Goal: Task Accomplishment & Management: Complete application form

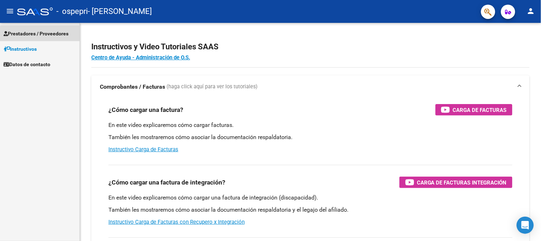
click at [47, 38] on link "Prestadores / Proveedores" at bounding box center [40, 33] width 80 height 15
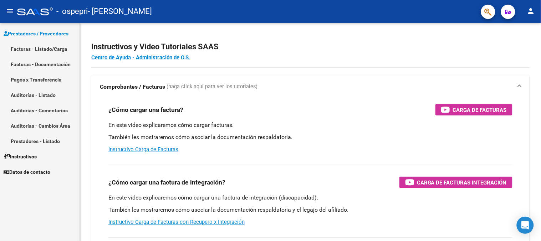
click at [49, 47] on link "Facturas - Listado/Carga" at bounding box center [40, 48] width 80 height 15
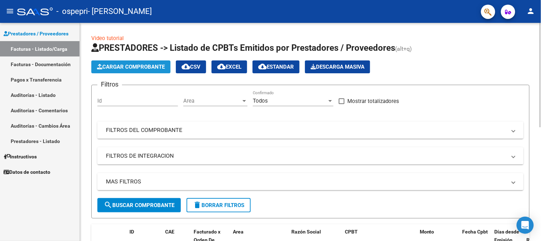
click at [151, 69] on span "Cargar Comprobante" at bounding box center [131, 67] width 68 height 6
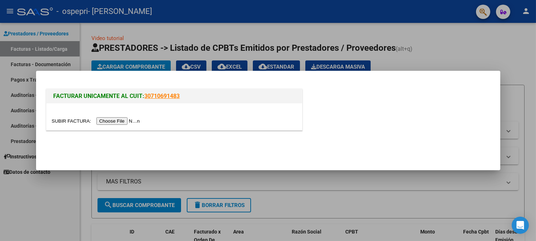
click at [113, 119] on input "file" at bounding box center [97, 120] width 90 height 7
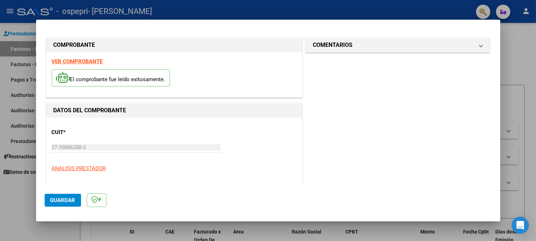
click at [276, 129] on div "CUIT * 27-35886288-3 Ingresar CUIT ANALISIS PRESTADOR" at bounding box center [174, 148] width 245 height 50
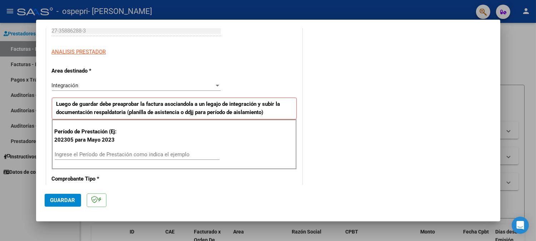
scroll to position [123, 0]
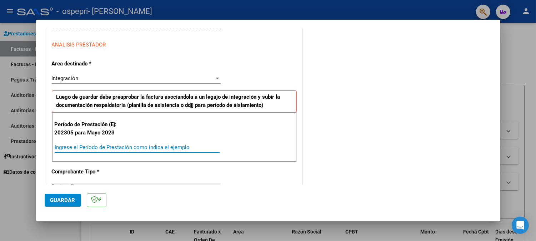
click at [131, 147] on input "Ingrese el Período de Prestación como indica el ejemplo" at bounding box center [137, 147] width 165 height 6
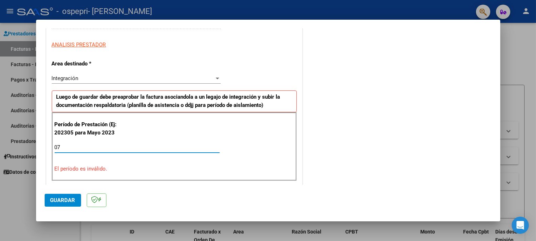
type input "0"
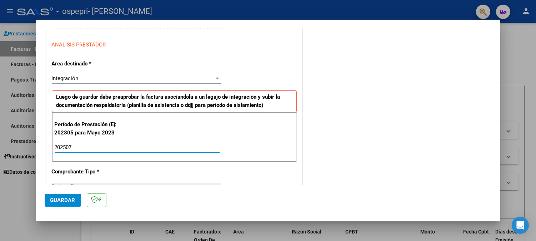
type input "202507"
click at [196, 86] on div "Integración Seleccionar Area" at bounding box center [136, 81] width 169 height 17
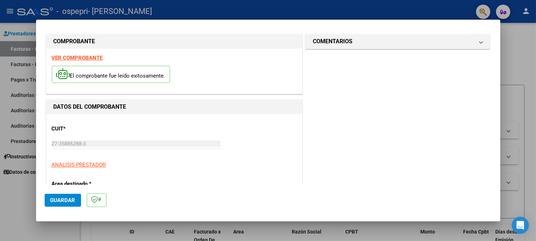
scroll to position [0, 0]
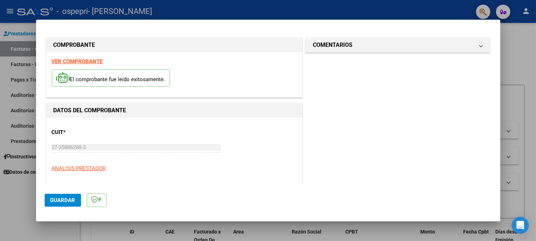
click at [57, 196] on button "Guardar" at bounding box center [63, 199] width 36 height 13
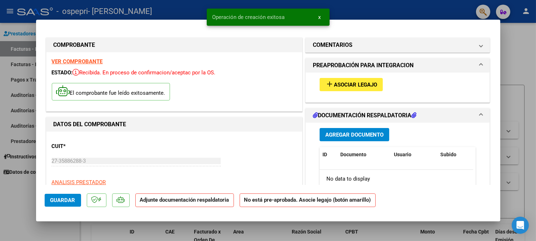
click at [429, 11] on div at bounding box center [268, 120] width 536 height 241
type input "$ 0,00"
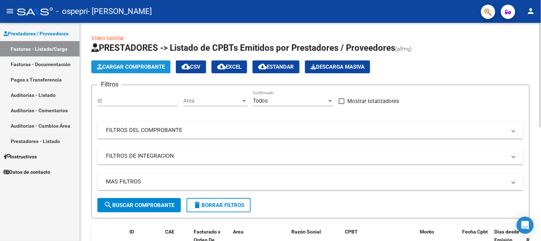
click at [134, 68] on span "Cargar Comprobante" at bounding box center [131, 67] width 68 height 6
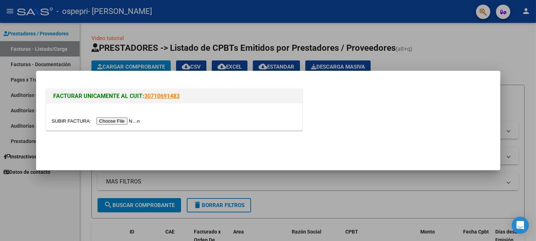
click at [132, 118] on input "file" at bounding box center [97, 120] width 90 height 7
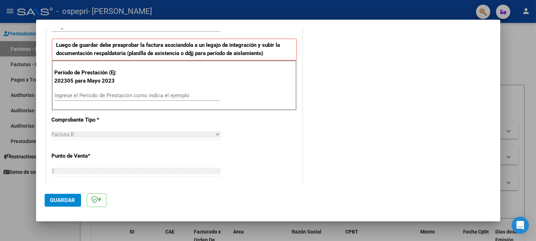
scroll to position [166, 0]
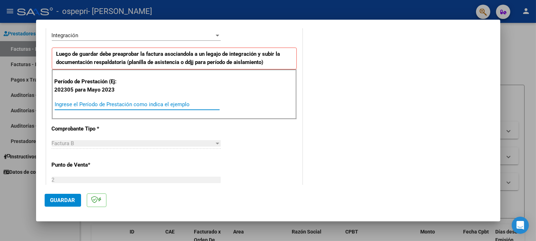
click at [148, 101] on input "Ingrese el Período de Prestación como indica el ejemplo" at bounding box center [137, 104] width 165 height 6
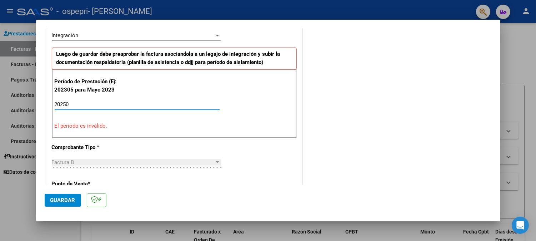
type input "202507"
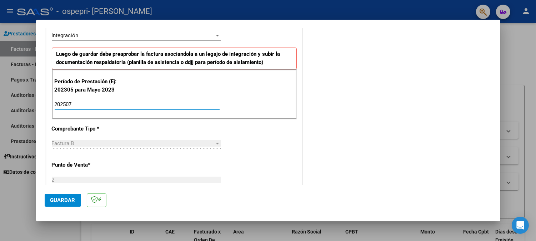
click at [0, 169] on div at bounding box center [268, 120] width 536 height 241
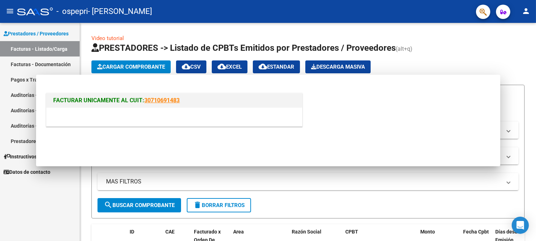
scroll to position [0, 0]
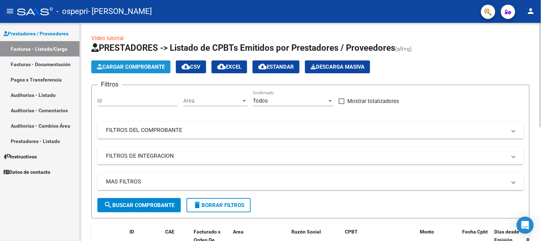
click at [135, 71] on button "Cargar Comprobante" at bounding box center [130, 66] width 79 height 13
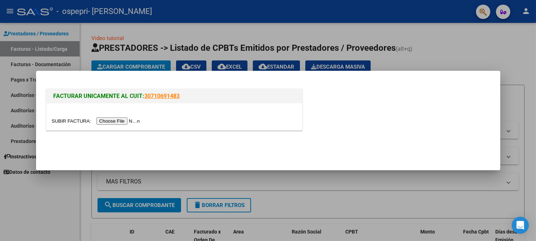
click at [136, 121] on input "file" at bounding box center [97, 120] width 90 height 7
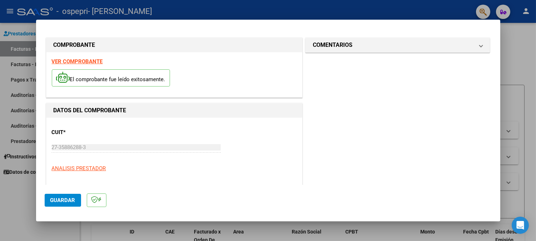
scroll to position [123, 0]
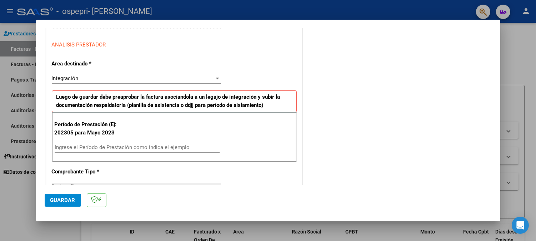
click at [142, 147] on input "Ingrese el Período de Prestación como indica el ejemplo" at bounding box center [137, 147] width 165 height 6
type input "202507"
drag, startPoint x: 142, startPoint y: 147, endPoint x: 9, endPoint y: 159, distance: 133.6
click at [9, 159] on div "COMPROBANTE VER COMPROBANTE El comprobante fue leído exitosamente. DATOS DEL CO…" at bounding box center [268, 120] width 536 height 241
click at [9, 159] on div at bounding box center [268, 120] width 536 height 241
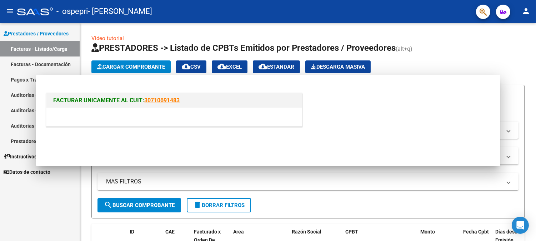
scroll to position [0, 0]
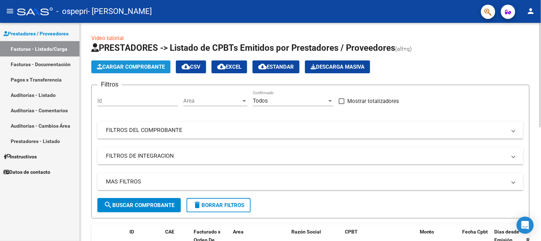
click at [127, 67] on span "Cargar Comprobante" at bounding box center [131, 67] width 68 height 6
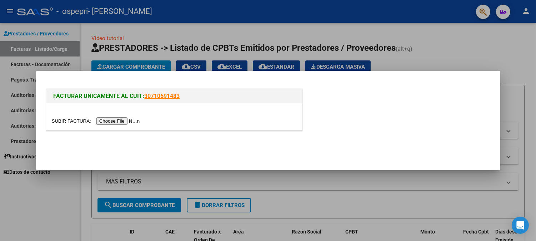
click at [122, 119] on input "file" at bounding box center [97, 120] width 90 height 7
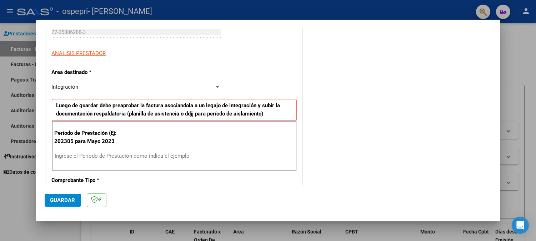
scroll to position [142, 0]
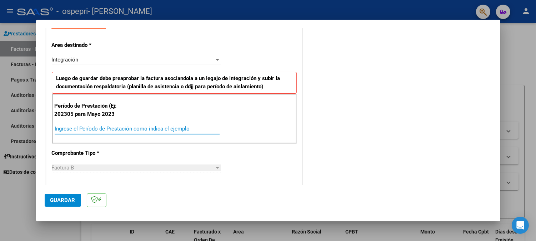
click at [182, 129] on input "Ingrese el Período de Prestación como indica el ejemplo" at bounding box center [137, 128] width 165 height 6
paste input "202507"
type input "202507"
click at [70, 198] on span "Guardar" at bounding box center [62, 200] width 25 height 6
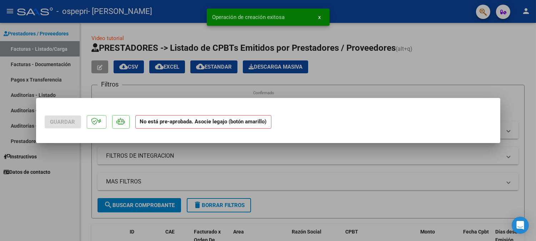
scroll to position [0, 0]
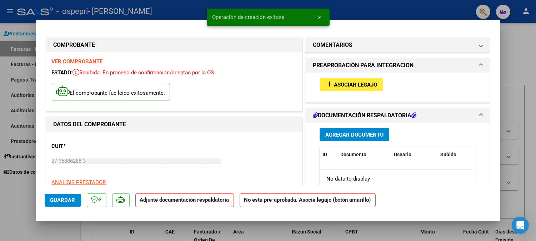
click at [397, 19] on div at bounding box center [268, 120] width 536 height 241
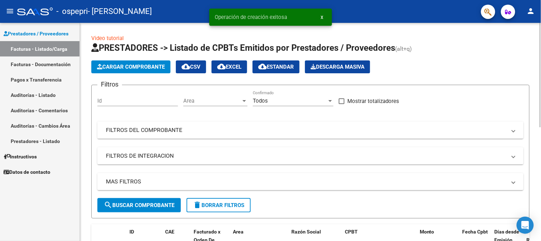
click at [112, 65] on span "Cargar Comprobante" at bounding box center [131, 67] width 68 height 6
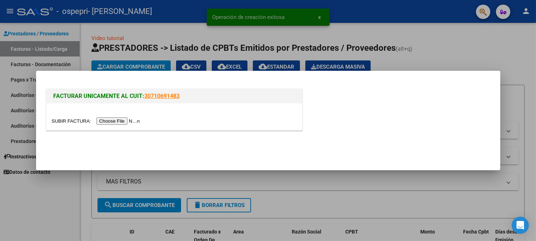
click at [114, 120] on input "file" at bounding box center [97, 120] width 90 height 7
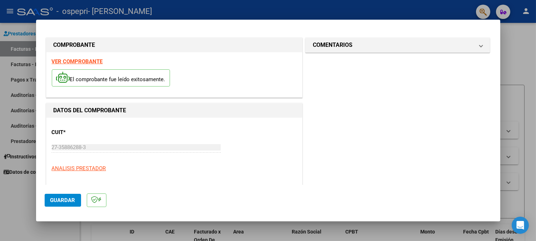
scroll to position [103, 0]
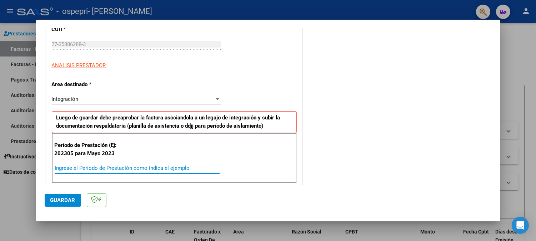
click at [153, 167] on input "Ingrese el Período de Prestación como indica el ejemplo" at bounding box center [137, 168] width 165 height 6
paste input "202507"
type input "202507"
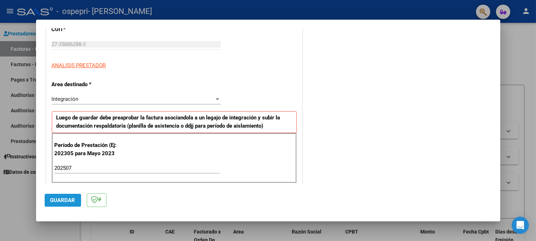
click at [57, 197] on span "Guardar" at bounding box center [62, 200] width 25 height 6
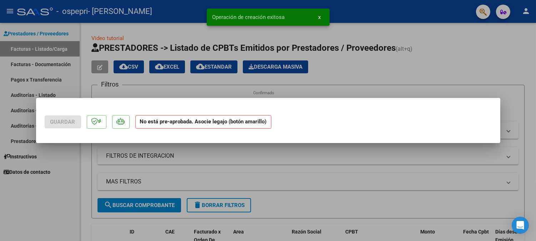
scroll to position [0, 0]
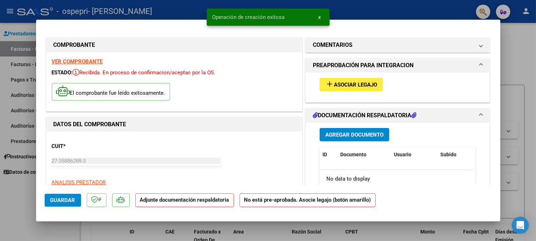
click at [376, 8] on div at bounding box center [268, 120] width 536 height 241
type input "$ 0,00"
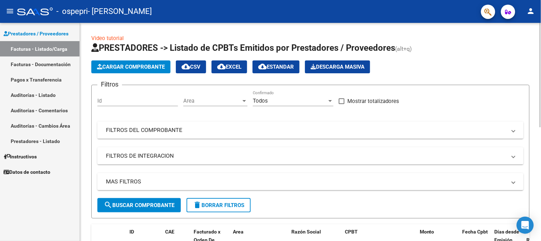
click at [142, 67] on span "Cargar Comprobante" at bounding box center [131, 67] width 68 height 6
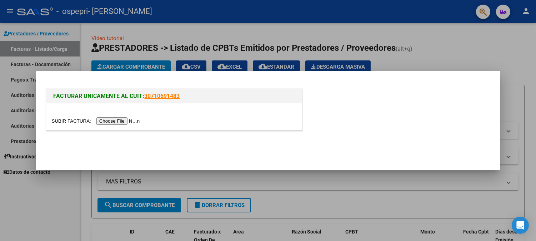
click at [115, 122] on input "file" at bounding box center [97, 120] width 90 height 7
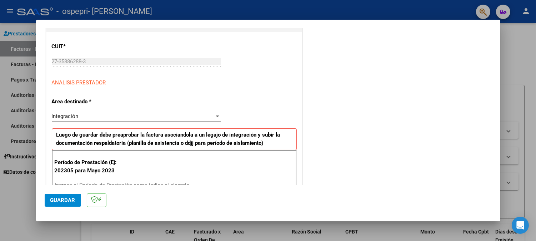
scroll to position [105, 0]
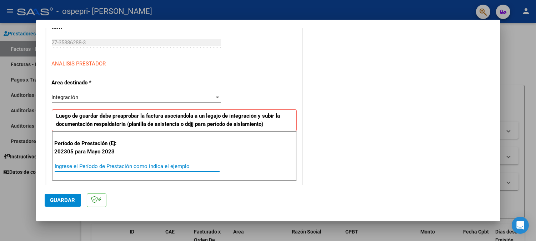
click at [177, 163] on input "Ingrese el Período de Prestación como indica el ejemplo" at bounding box center [137, 166] width 165 height 6
paste input "202507"
type input "202507"
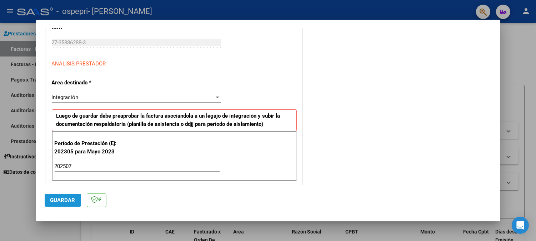
click at [54, 199] on span "Guardar" at bounding box center [62, 200] width 25 height 6
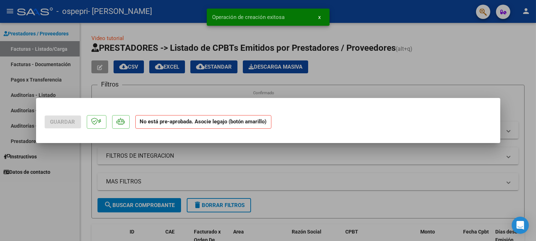
scroll to position [0, 0]
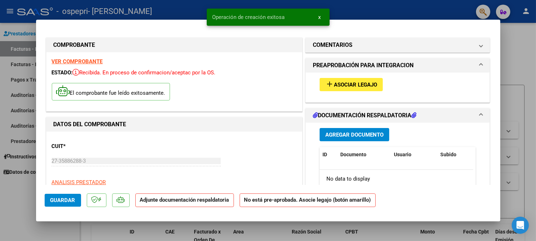
click at [361, 19] on div at bounding box center [268, 120] width 536 height 241
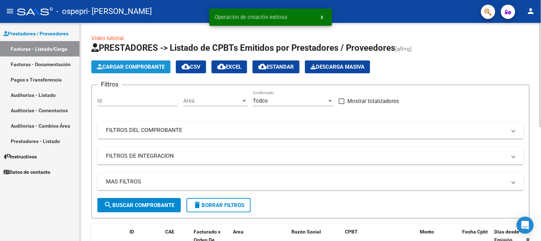
click at [130, 61] on button "Cargar Comprobante" at bounding box center [130, 66] width 79 height 13
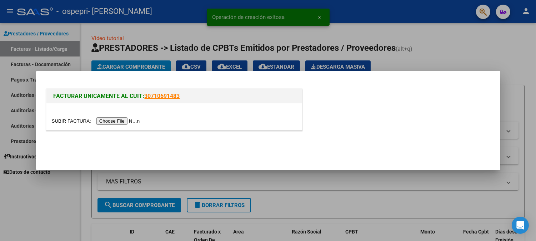
click at [127, 120] on input "file" at bounding box center [97, 120] width 90 height 7
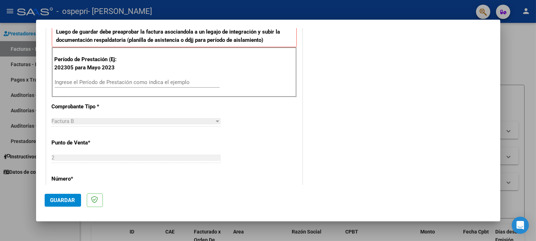
scroll to position [202, 0]
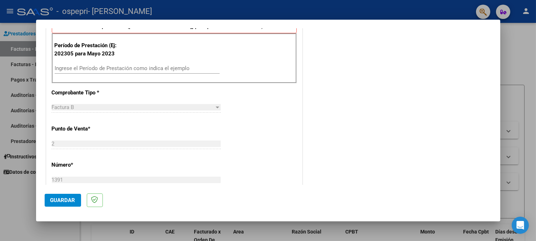
click at [166, 64] on div "Ingrese el Período de Prestación como indica el ejemplo" at bounding box center [137, 68] width 165 height 11
paste input "202507"
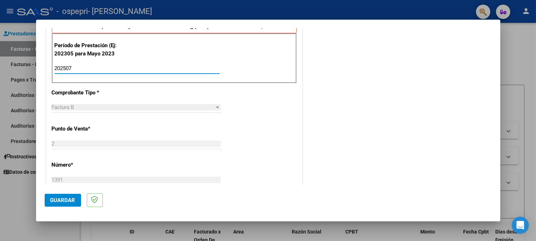
type input "202507"
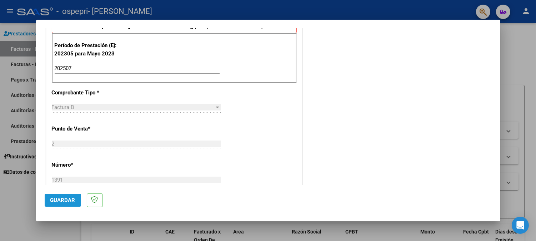
click at [64, 200] on span "Guardar" at bounding box center [62, 200] width 25 height 6
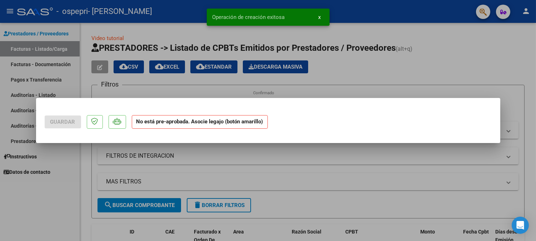
scroll to position [0, 0]
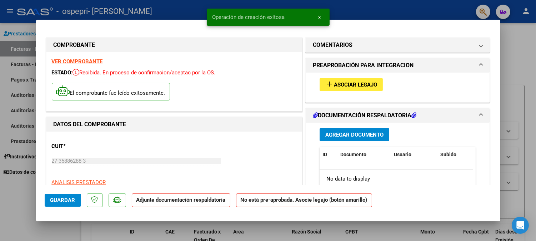
click at [372, 9] on div at bounding box center [268, 120] width 536 height 241
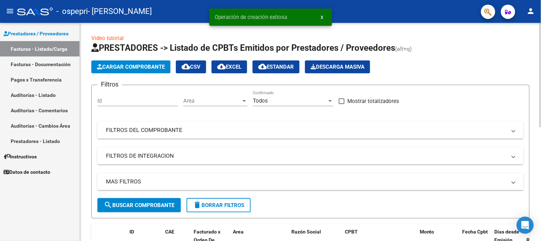
click at [138, 64] on span "Cargar Comprobante" at bounding box center [131, 67] width 68 height 6
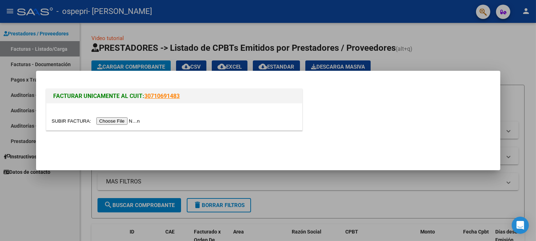
click at [127, 121] on input "file" at bounding box center [97, 120] width 90 height 7
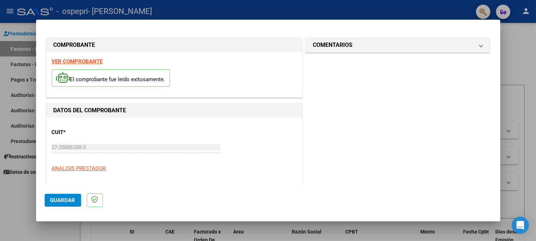
scroll to position [230, 0]
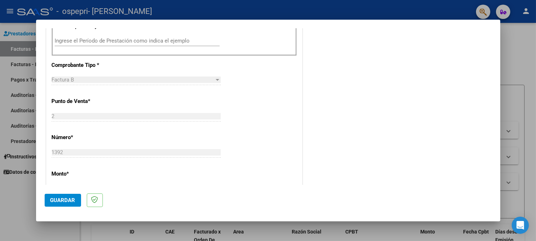
click at [166, 45] on div "Ingrese el Período de Prestación como indica el ejemplo" at bounding box center [137, 40] width 165 height 11
paste input "202507"
type input "202507"
click at [67, 199] on span "Guardar" at bounding box center [62, 200] width 25 height 6
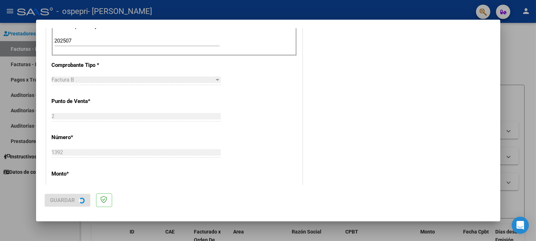
scroll to position [0, 0]
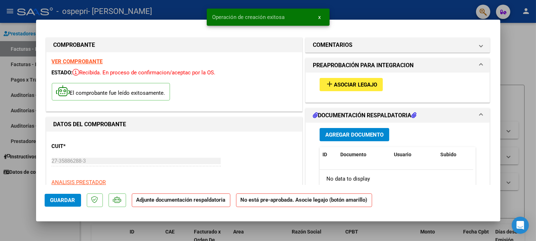
click at [378, 15] on div at bounding box center [268, 120] width 536 height 241
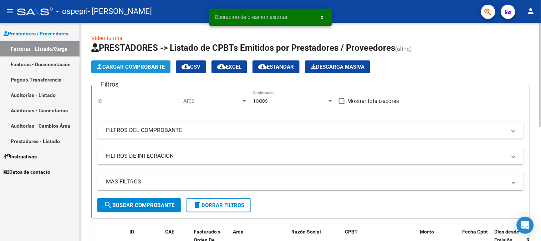
click at [122, 66] on span "Cargar Comprobante" at bounding box center [131, 67] width 68 height 6
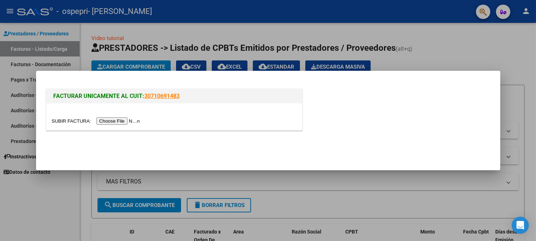
click at [116, 122] on input "file" at bounding box center [97, 120] width 90 height 7
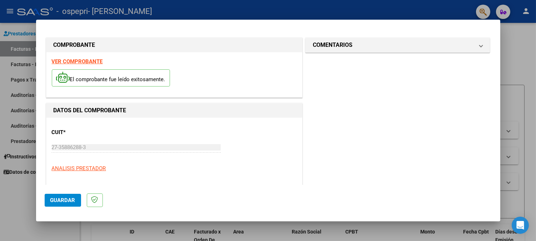
click at [269, 140] on div "CUIT * 27-35886288-3 Ingresar CUIT ANALISIS PRESTADOR" at bounding box center [174, 148] width 245 height 50
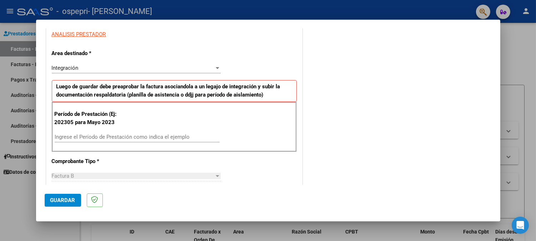
scroll to position [139, 0]
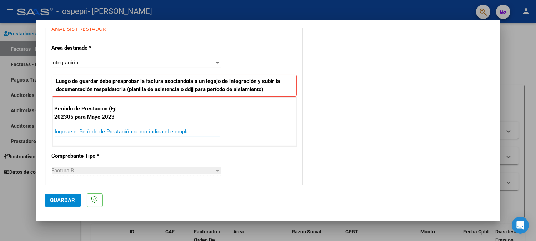
click at [154, 133] on input "Ingrese el Período de Prestación como indica el ejemplo" at bounding box center [137, 131] width 165 height 6
paste input "202507"
type input "202507"
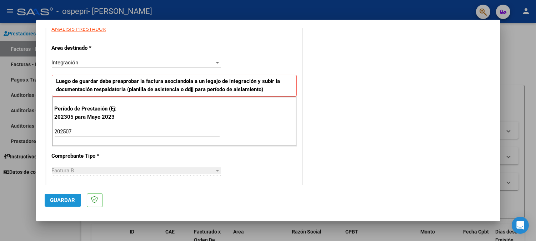
click at [59, 200] on span "Guardar" at bounding box center [62, 200] width 25 height 6
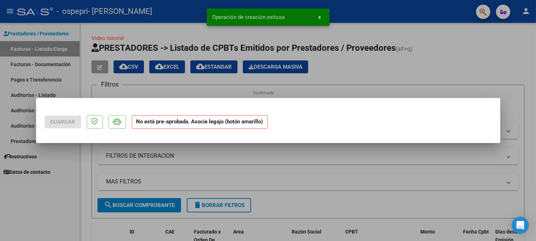
scroll to position [0, 0]
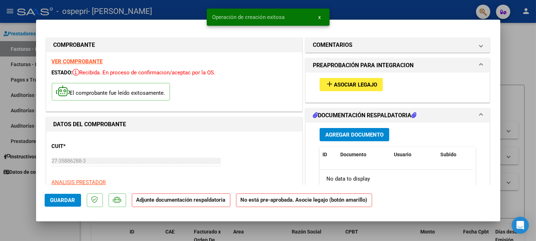
click at [418, 15] on div at bounding box center [268, 120] width 536 height 241
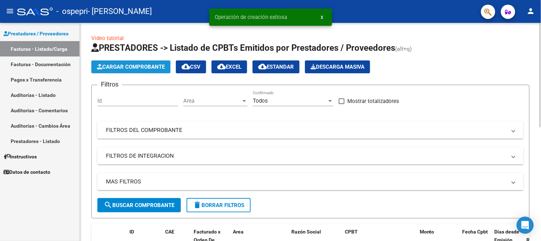
click at [113, 68] on span "Cargar Comprobante" at bounding box center [131, 67] width 68 height 6
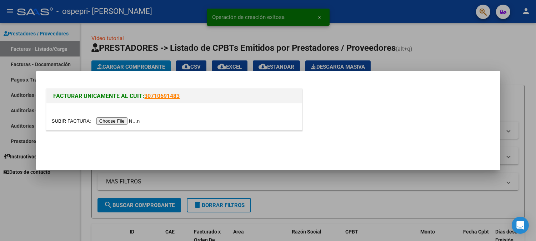
click at [128, 120] on input "file" at bounding box center [97, 120] width 90 height 7
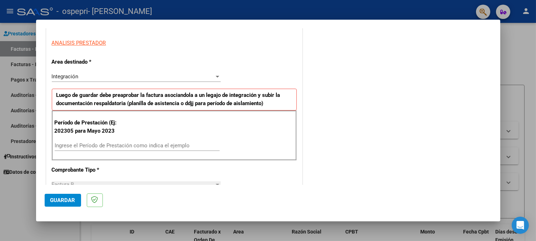
scroll to position [134, 0]
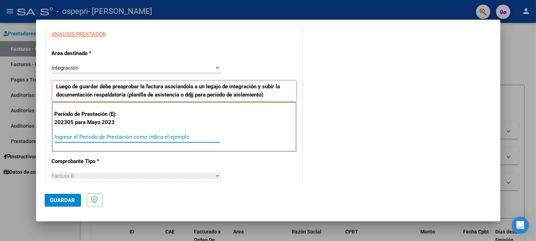
click at [159, 138] on input "Ingrese el Período de Prestación como indica el ejemplo" at bounding box center [137, 136] width 165 height 6
paste input "202507"
type input "202507"
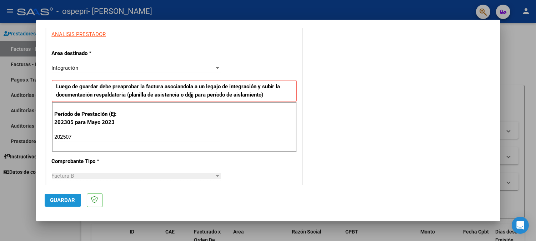
click at [59, 199] on span "Guardar" at bounding box center [62, 200] width 25 height 6
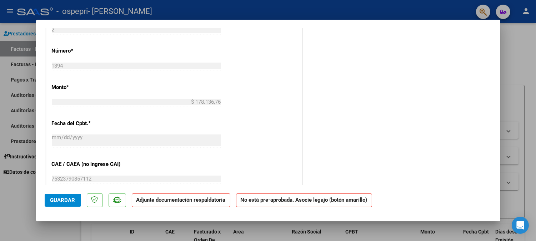
scroll to position [320, 0]
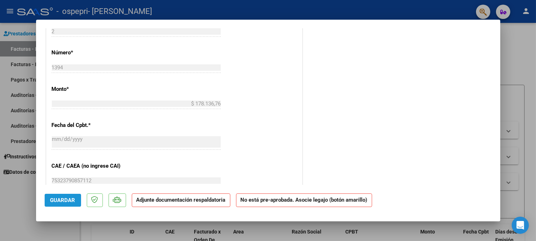
click at [71, 201] on span "Guardar" at bounding box center [62, 200] width 25 height 6
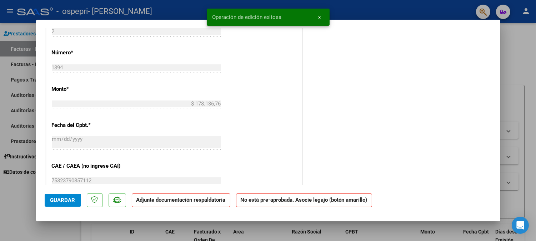
click at [239, 2] on div "Operación de edición exitosa x" at bounding box center [268, 17] width 140 height 34
click at [73, 200] on span "Guardar" at bounding box center [62, 200] width 25 height 6
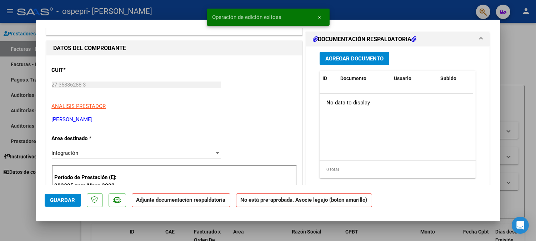
scroll to position [0, 0]
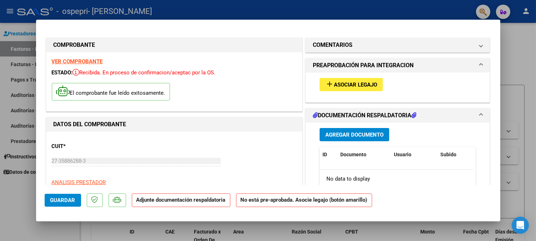
click at [337, 9] on div at bounding box center [268, 120] width 536 height 241
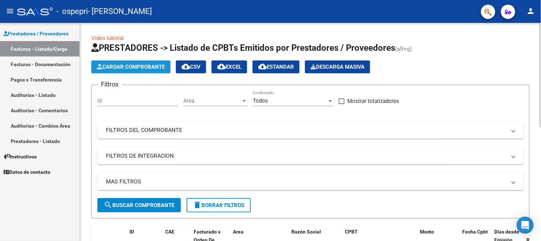
click at [132, 66] on span "Cargar Comprobante" at bounding box center [131, 67] width 68 height 6
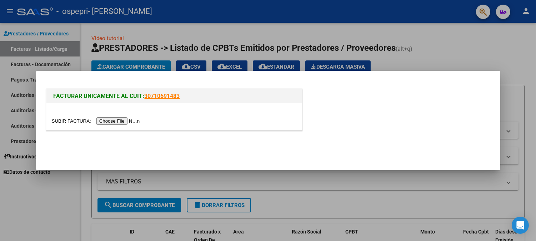
click at [118, 121] on input "file" at bounding box center [97, 120] width 90 height 7
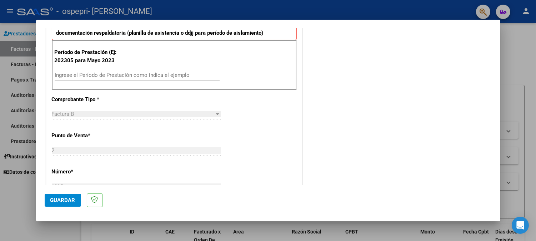
scroll to position [191, 0]
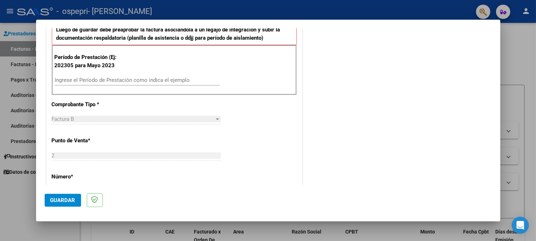
click at [196, 84] on div "Ingrese el Período de Prestación como indica el ejemplo" at bounding box center [137, 80] width 165 height 11
paste input "202507"
type input "202507"
click at [54, 200] on span "Guardar" at bounding box center [62, 200] width 25 height 6
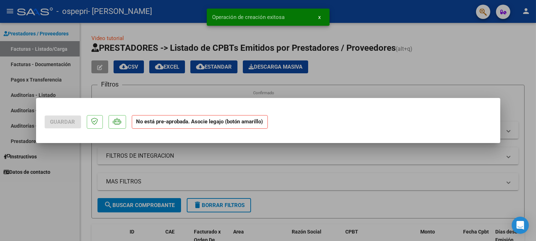
scroll to position [0, 0]
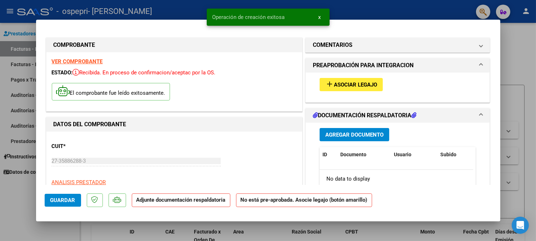
click at [373, 11] on div at bounding box center [268, 120] width 536 height 241
type input "$ 0,00"
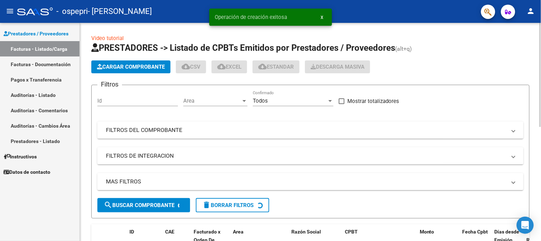
click at [115, 66] on span "Cargar Comprobante" at bounding box center [131, 67] width 68 height 6
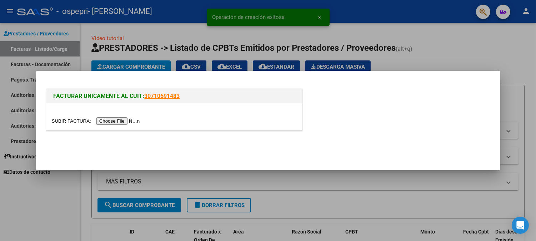
click at [131, 122] on input "file" at bounding box center [97, 120] width 90 height 7
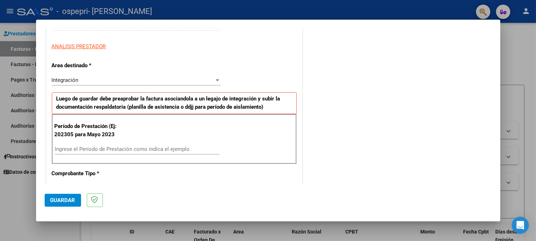
scroll to position [152, 0]
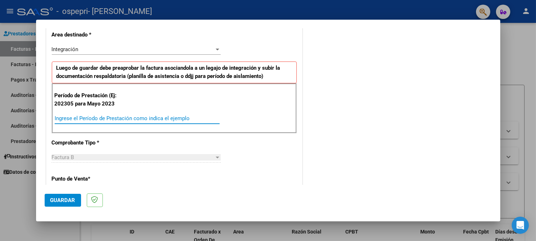
click at [179, 115] on input "Ingrese el Período de Prestación como indica el ejemplo" at bounding box center [137, 118] width 165 height 6
paste input "202507"
type input "202507"
click at [70, 198] on span "Guardar" at bounding box center [62, 200] width 25 height 6
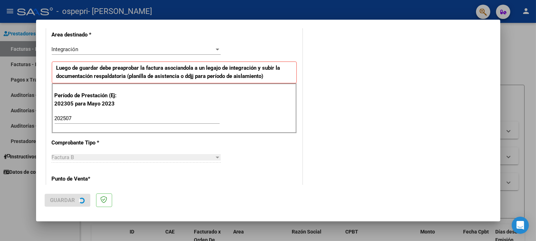
scroll to position [0, 0]
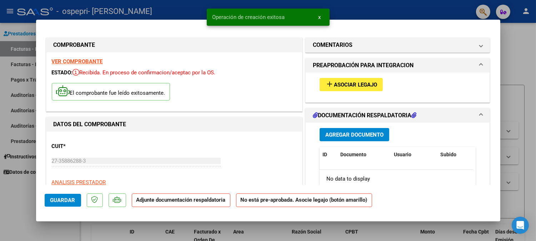
click at [391, 5] on div at bounding box center [268, 120] width 536 height 241
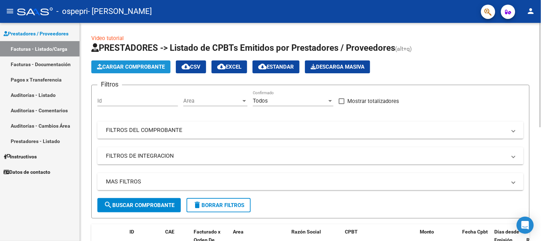
click at [141, 67] on span "Cargar Comprobante" at bounding box center [131, 67] width 68 height 6
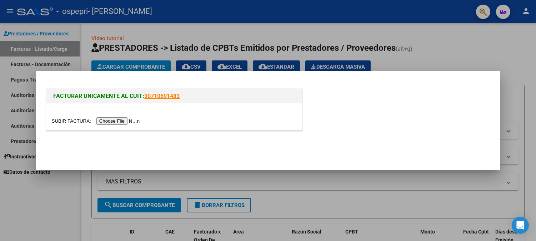
click at [130, 120] on input "file" at bounding box center [97, 120] width 90 height 7
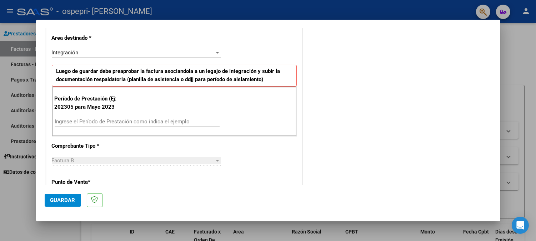
scroll to position [182, 0]
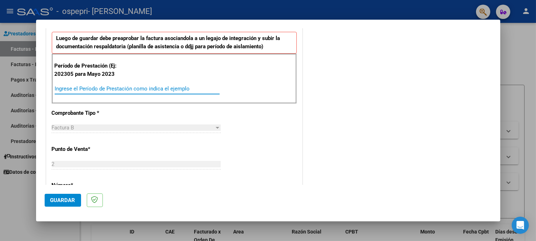
click at [172, 86] on input "Ingrese el Período de Prestación como indica el ejemplo" at bounding box center [137, 88] width 165 height 6
paste input "202507"
type input "202507"
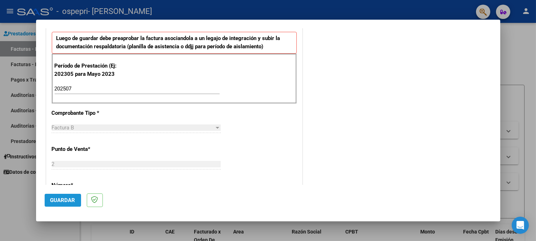
click at [66, 198] on span "Guardar" at bounding box center [62, 200] width 25 height 6
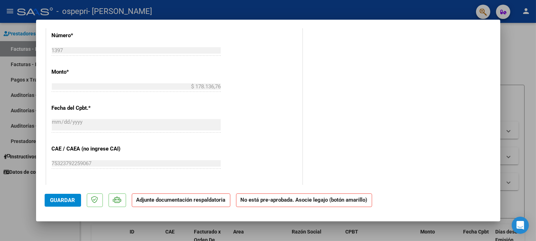
scroll to position [325, 0]
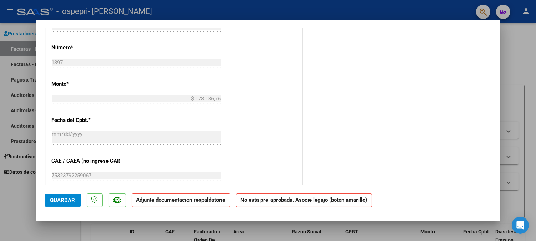
click at [314, 5] on div at bounding box center [268, 120] width 536 height 241
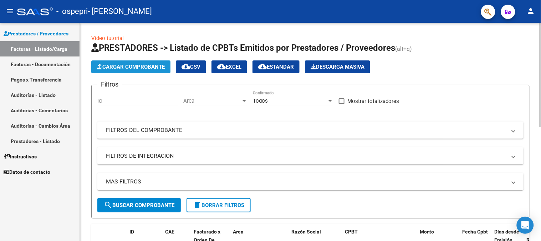
click at [126, 69] on span "Cargar Comprobante" at bounding box center [131, 67] width 68 height 6
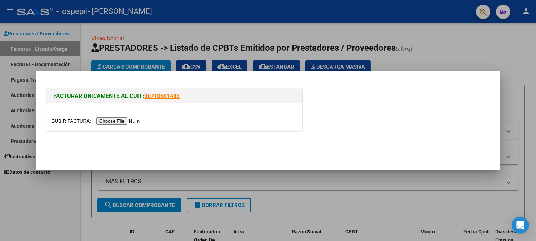
click at [131, 119] on input "file" at bounding box center [97, 120] width 90 height 7
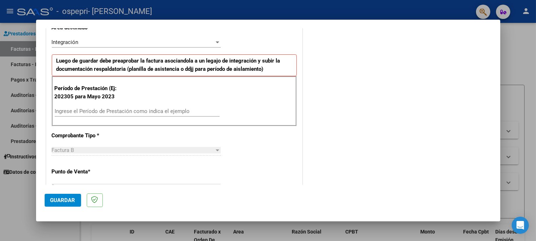
scroll to position [166, 0]
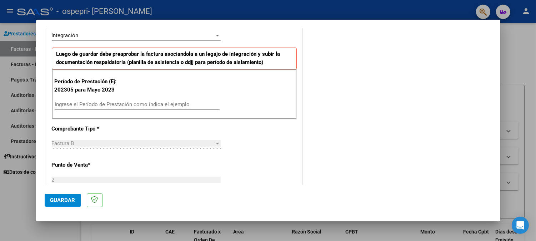
click at [176, 101] on input "Ingrese el Período de Prestación como indica el ejemplo" at bounding box center [137, 104] width 165 height 6
paste input "202507"
type input "202507"
click at [65, 199] on span "Guardar" at bounding box center [62, 200] width 25 height 6
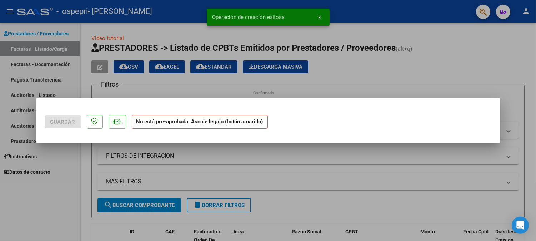
scroll to position [0, 0]
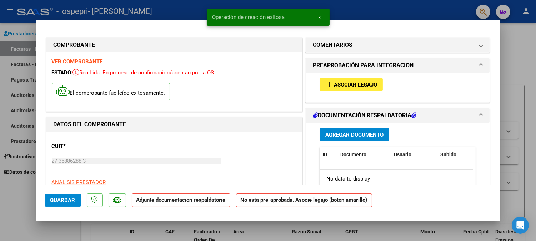
click at [368, 4] on div at bounding box center [268, 120] width 536 height 241
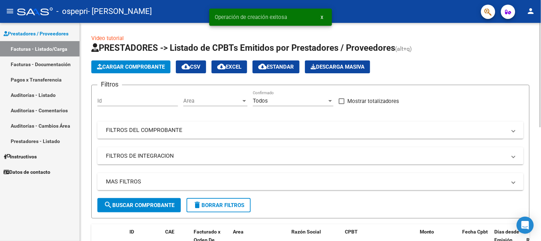
click at [123, 69] on span "Cargar Comprobante" at bounding box center [131, 67] width 68 height 6
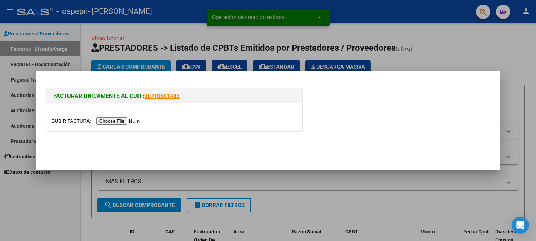
click at [137, 120] on input "file" at bounding box center [97, 120] width 90 height 7
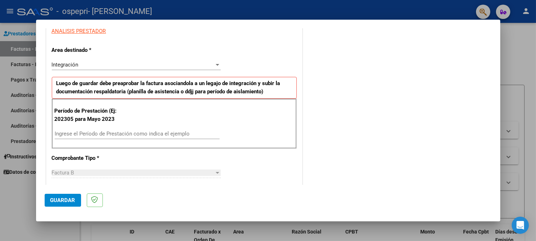
scroll to position [139, 0]
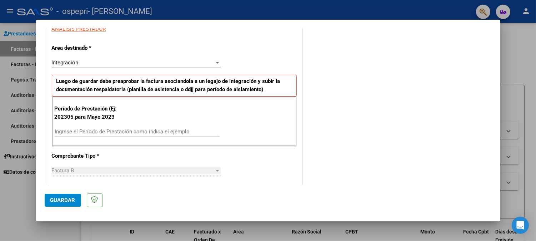
click at [156, 130] on input "Ingrese el Período de Prestación como indica el ejemplo" at bounding box center [137, 131] width 165 height 6
paste input "202507"
type input "202507"
click at [57, 198] on span "Guardar" at bounding box center [62, 200] width 25 height 6
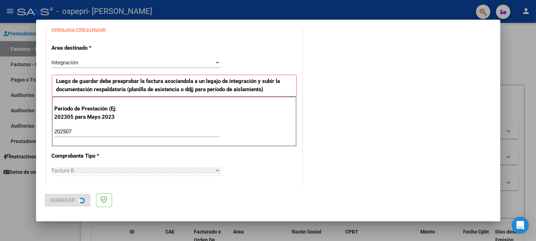
scroll to position [0, 0]
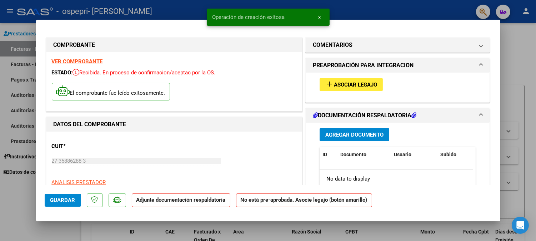
click at [402, 21] on mat-dialog-container "COMPROBANTE VER COMPROBANTE ESTADO: Recibida. En proceso de confirmacion/acepta…" at bounding box center [268, 121] width 464 height 202
click at [400, 12] on div at bounding box center [268, 120] width 536 height 241
type input "$ 0,00"
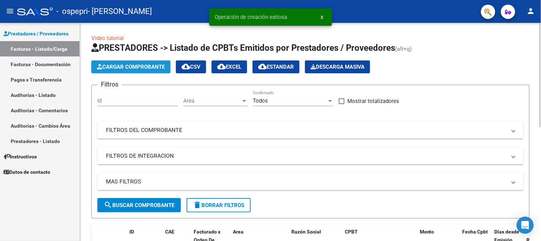
click at [141, 69] on span "Cargar Comprobante" at bounding box center [131, 67] width 68 height 6
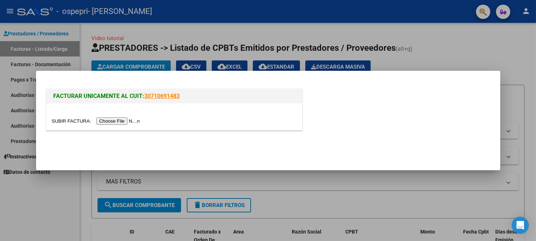
click at [123, 119] on input "file" at bounding box center [97, 120] width 90 height 7
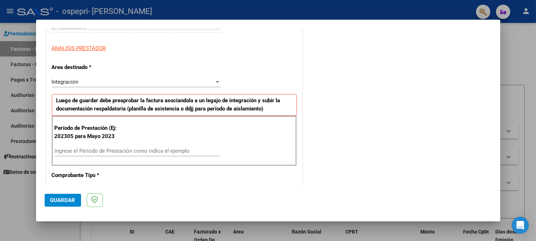
scroll to position [156, 0]
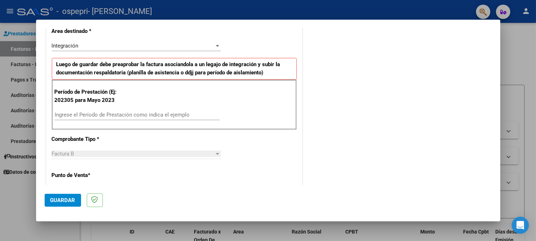
click at [165, 118] on div "Ingrese el Período de Prestación como indica el ejemplo" at bounding box center [137, 114] width 165 height 11
paste input "202507"
type input "202507"
click at [58, 197] on span "Guardar" at bounding box center [62, 200] width 25 height 6
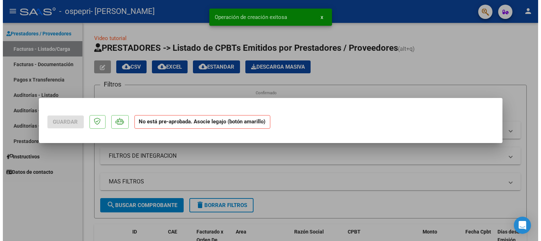
scroll to position [0, 0]
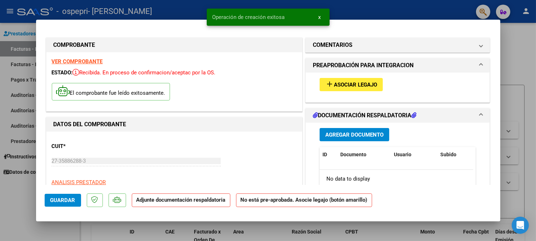
click at [407, 14] on div at bounding box center [268, 120] width 536 height 241
type input "$ 0,00"
